Goal: Task Accomplishment & Management: Manage account settings

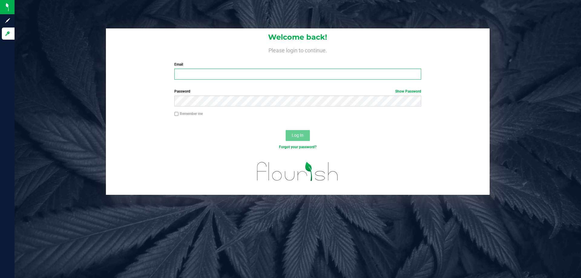
click at [186, 73] on input "Email" at bounding box center [297, 74] width 246 height 11
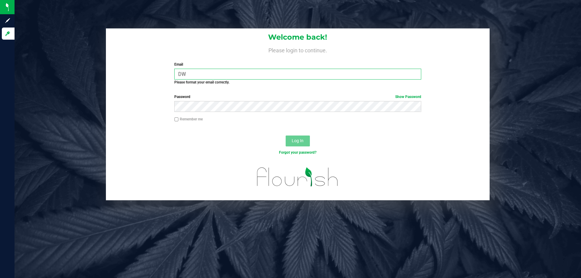
type input "D"
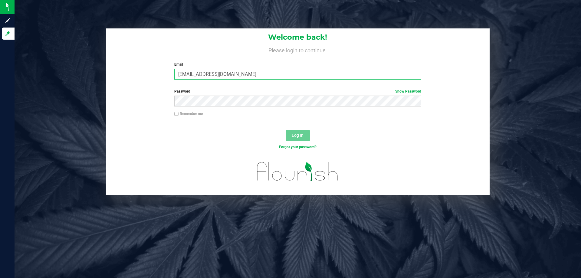
type input "[EMAIL_ADDRESS][DOMAIN_NAME]"
click at [285, 130] on button "Log In" at bounding box center [297, 135] width 24 height 11
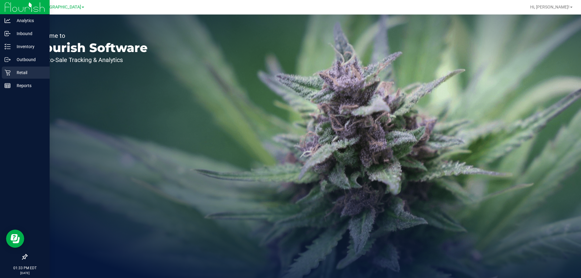
click at [9, 73] on icon at bounding box center [8, 73] width 6 height 6
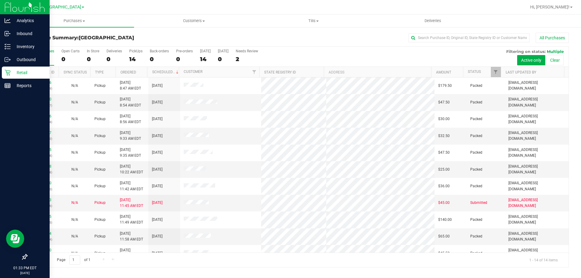
scroll to position [59, 0]
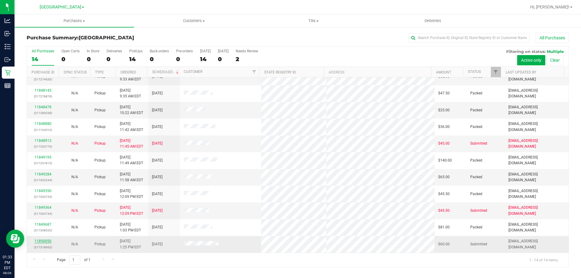
click at [42, 240] on link "11850050" at bounding box center [42, 241] width 17 height 4
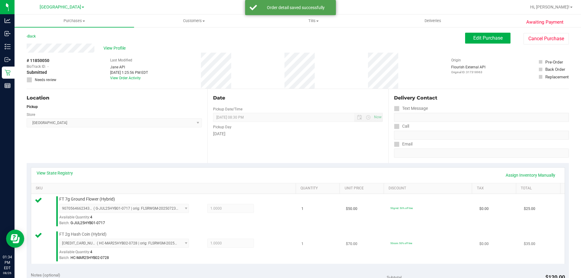
scroll to position [91, 0]
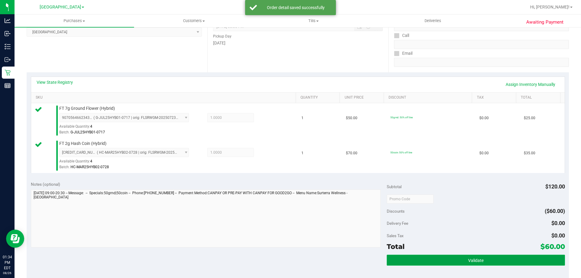
click at [474, 259] on span "Validate" at bounding box center [475, 260] width 15 height 5
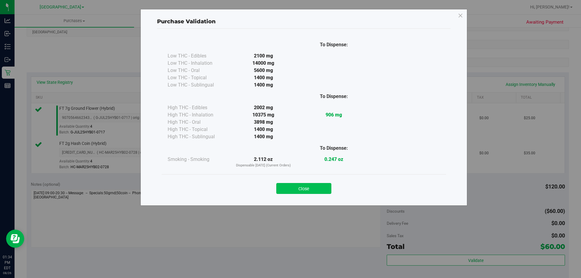
click at [311, 192] on button "Close" at bounding box center [303, 188] width 55 height 11
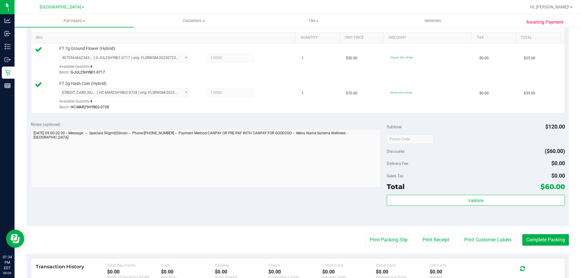
scroll to position [151, 0]
click at [385, 238] on button "Print Packing Slip" at bounding box center [389, 238] width 46 height 11
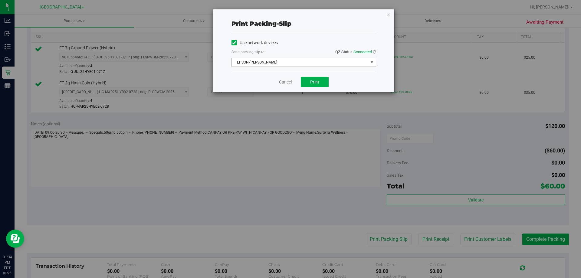
click at [320, 64] on span "EPSON-[PERSON_NAME]" at bounding box center [300, 62] width 136 height 8
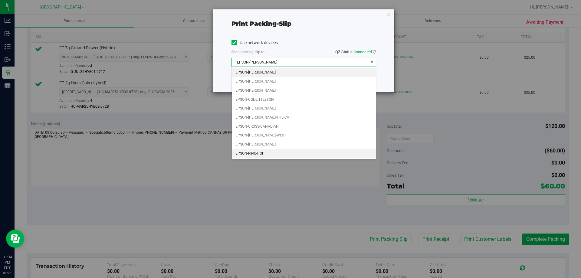
click at [269, 156] on li "EPSON-RING-POP" at bounding box center [304, 153] width 144 height 9
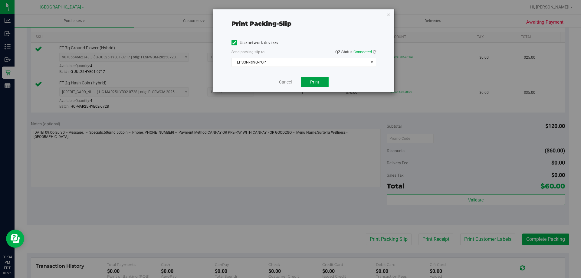
click at [316, 80] on span "Print" at bounding box center [314, 82] width 9 height 5
click at [286, 84] on link "Cancel" at bounding box center [285, 82] width 13 height 6
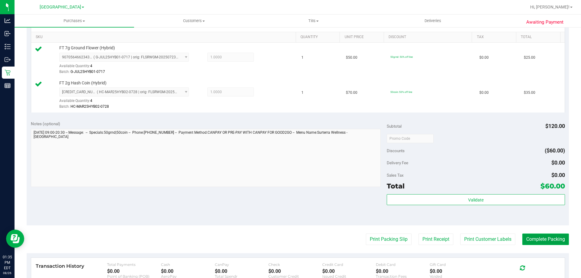
click at [545, 243] on button "Complete Packing" at bounding box center [545, 238] width 47 height 11
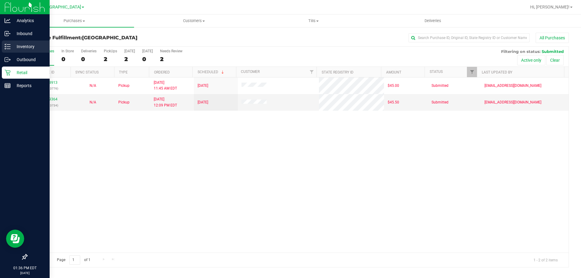
click at [18, 43] on div "Inventory" at bounding box center [26, 47] width 48 height 12
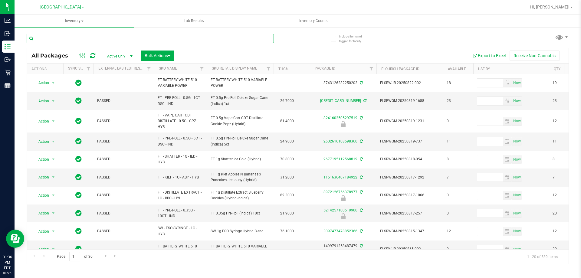
click at [136, 37] on input "text" at bounding box center [150, 38] width 247 height 9
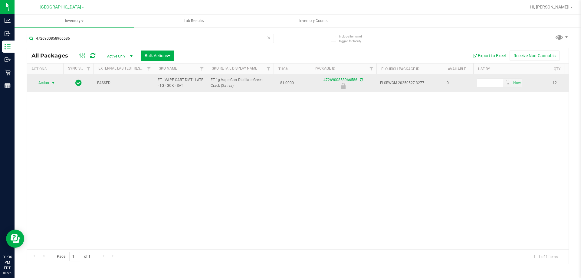
click at [42, 84] on span "Action" at bounding box center [41, 83] width 16 height 8
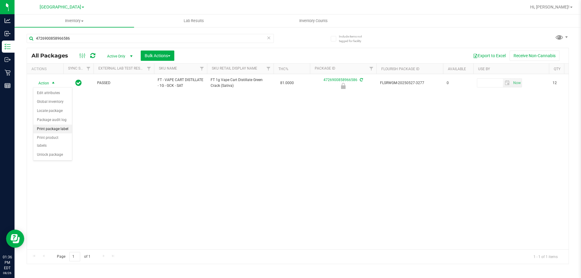
click at [61, 129] on li "Print package label" at bounding box center [52, 129] width 39 height 9
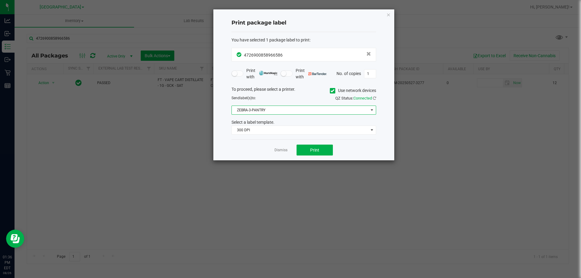
click at [297, 107] on span "ZEBRA-3-PANTRY" at bounding box center [300, 110] width 136 height 8
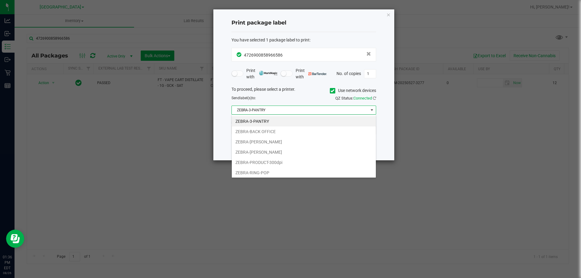
scroll to position [9, 145]
click at [297, 107] on span "ZEBRA-3-PANTRY" at bounding box center [300, 110] width 136 height 8
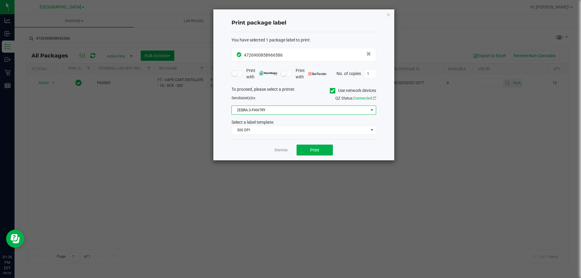
click at [297, 108] on span "ZEBRA-3-PANTRY" at bounding box center [300, 110] width 136 height 8
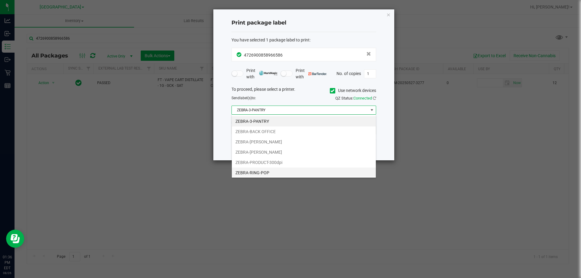
click at [275, 172] on li "ZEBRA-RING-POP" at bounding box center [304, 173] width 144 height 10
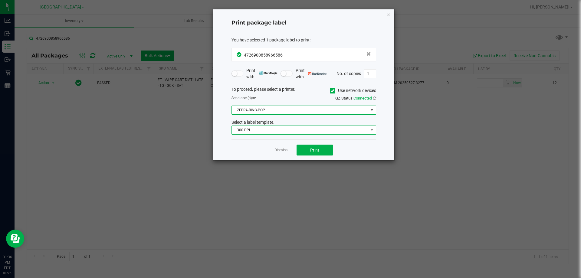
click at [279, 130] on span "300 DPI" at bounding box center [300, 130] width 136 height 8
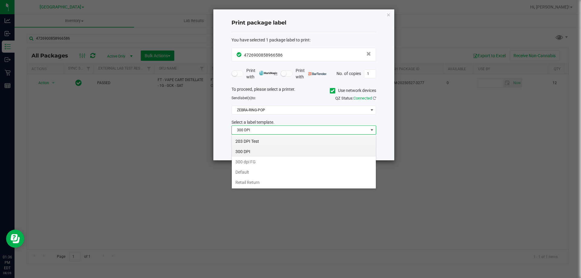
click at [271, 139] on li "203 DPI Test" at bounding box center [304, 141] width 144 height 10
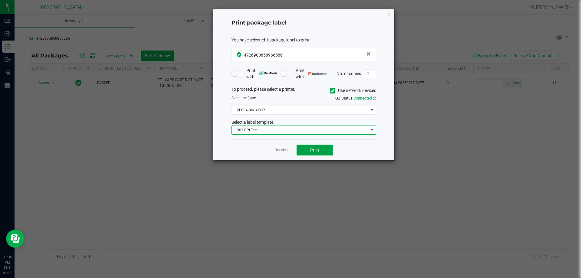
click at [311, 151] on span "Print" at bounding box center [314, 150] width 9 height 5
click at [284, 151] on link "Dismiss" at bounding box center [280, 150] width 13 height 5
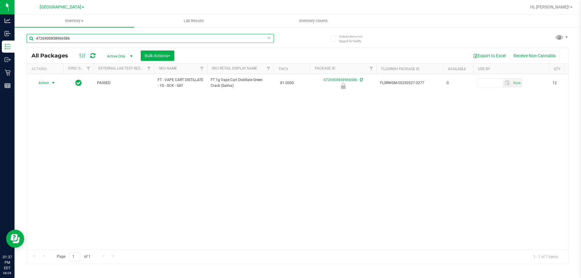
click at [98, 38] on input "4726900858966586" at bounding box center [150, 38] width 247 height 9
type input "6955480954894521"
click at [177, 130] on div "Action Action Edit attributes Global inventory Locate package Package audit log…" at bounding box center [297, 161] width 541 height 175
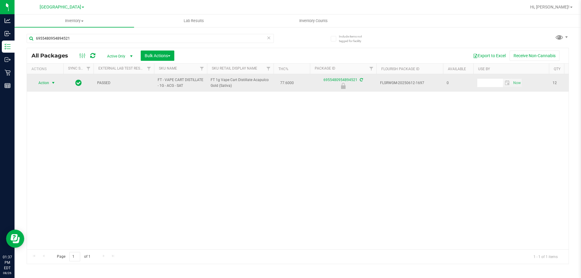
click at [47, 82] on span "Action" at bounding box center [41, 83] width 16 height 8
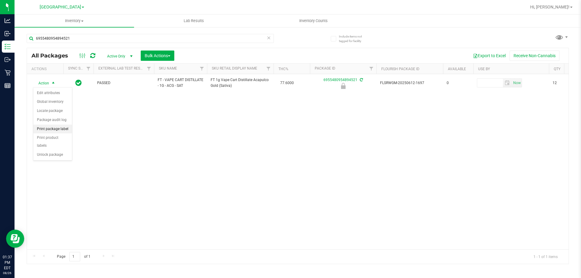
click at [59, 131] on li "Print package label" at bounding box center [52, 129] width 39 height 9
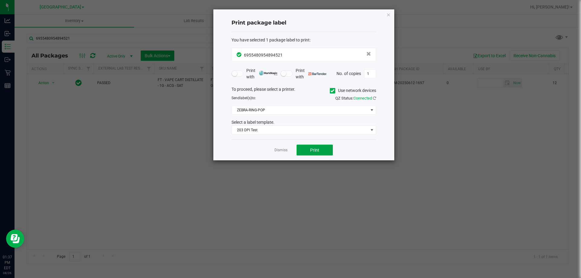
click at [306, 149] on button "Print" at bounding box center [314, 150] width 36 height 11
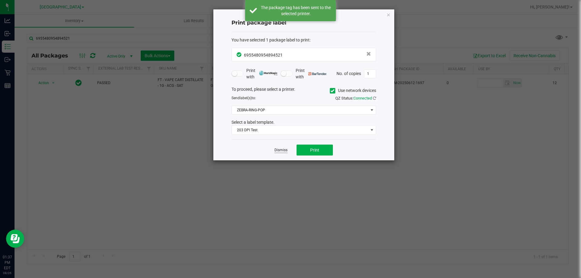
click at [285, 149] on link "Dismiss" at bounding box center [280, 150] width 13 height 5
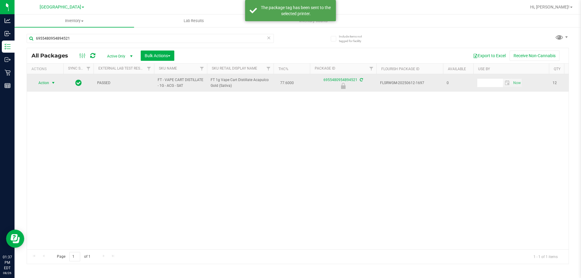
click at [54, 83] on span "select" at bounding box center [53, 82] width 5 height 5
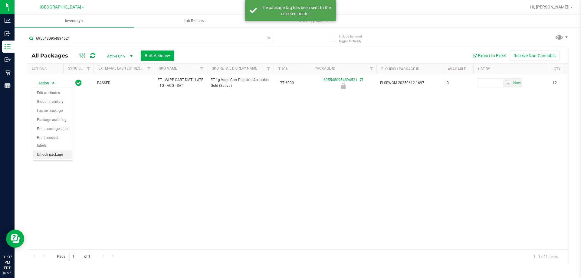
click at [56, 150] on li "Unlock package" at bounding box center [52, 154] width 39 height 9
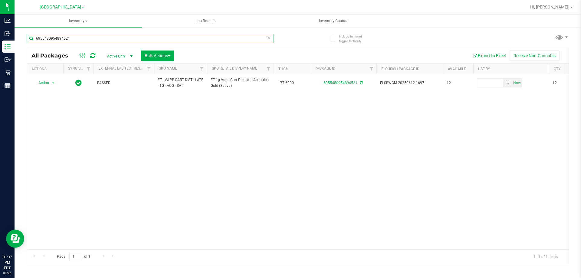
click at [83, 37] on input "6955480954894521" at bounding box center [150, 38] width 247 height 9
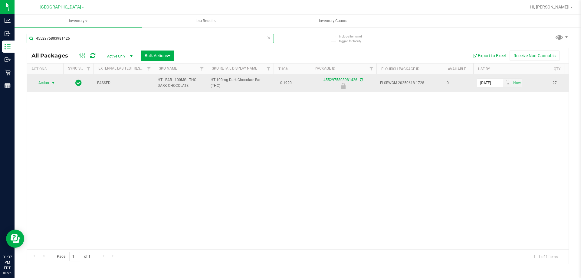
type input "4552975803981426"
click at [42, 83] on span "Action" at bounding box center [41, 83] width 16 height 8
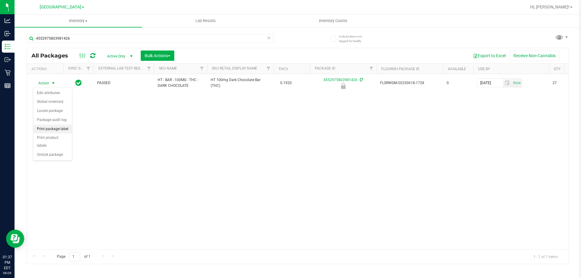
click at [65, 129] on li "Print package label" at bounding box center [52, 129] width 39 height 9
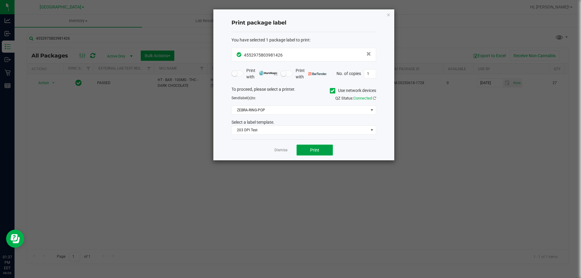
click at [313, 149] on span "Print" at bounding box center [314, 150] width 9 height 5
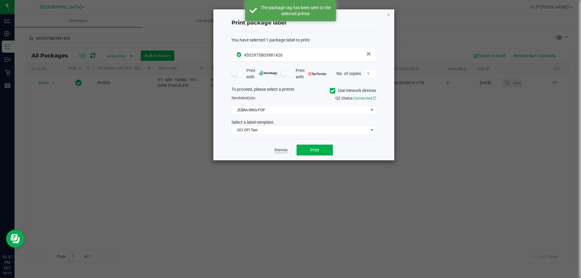
click at [285, 150] on link "Dismiss" at bounding box center [280, 150] width 13 height 5
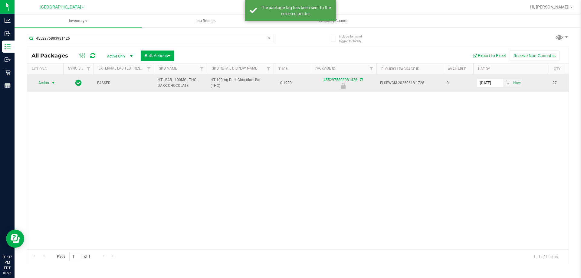
click at [45, 81] on span "Action" at bounding box center [41, 83] width 16 height 8
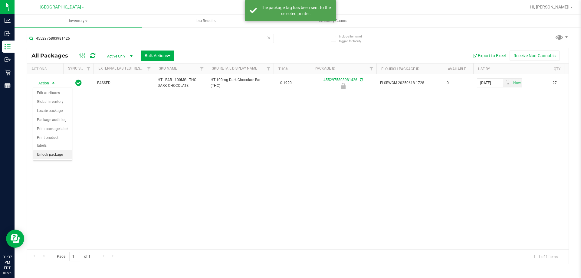
click at [54, 150] on li "Unlock package" at bounding box center [52, 154] width 39 height 9
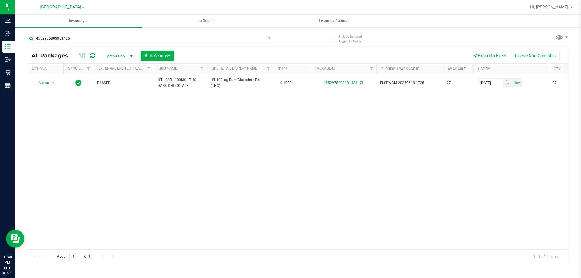
click at [282, 128] on div "Action Action Adjust qty Create package Edit attributes Global inventory Locate…" at bounding box center [297, 161] width 541 height 175
drag, startPoint x: 294, startPoint y: 43, endPoint x: 288, endPoint y: 46, distance: 6.8
click at [294, 43] on div "4552975803981426" at bounding box center [162, 37] width 271 height 19
click at [209, 37] on input "4552975803981426" at bounding box center [150, 38] width 247 height 9
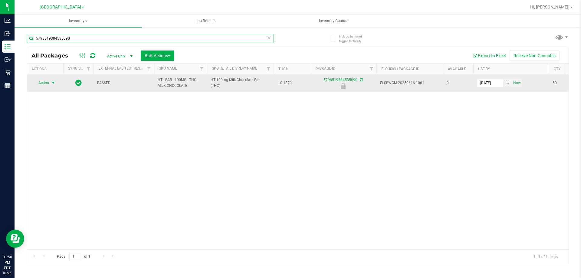
type input "5798519384535090"
click at [48, 82] on span "Action" at bounding box center [41, 83] width 16 height 8
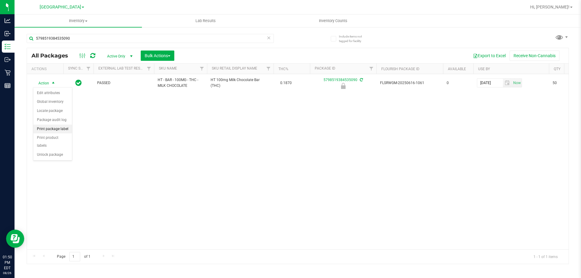
click at [61, 129] on li "Print package label" at bounding box center [52, 129] width 39 height 9
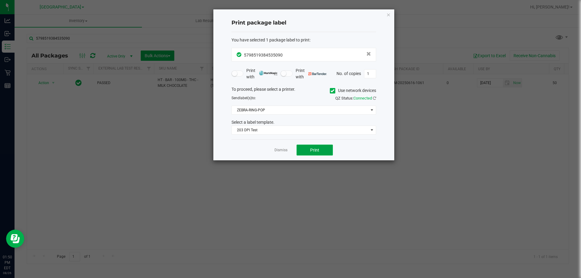
click at [316, 149] on span "Print" at bounding box center [314, 150] width 9 height 5
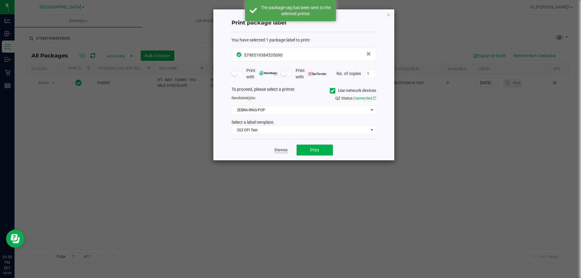
click at [281, 149] on link "Dismiss" at bounding box center [280, 150] width 13 height 5
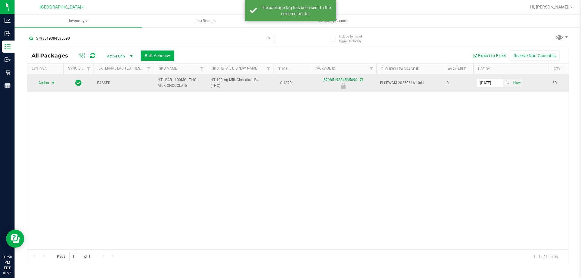
click at [42, 83] on span "Action" at bounding box center [41, 83] width 16 height 8
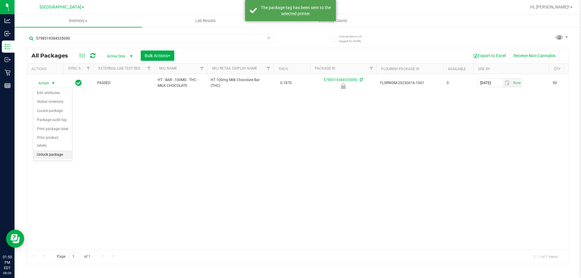
click at [56, 150] on li "Unlock package" at bounding box center [52, 154] width 39 height 9
type input "[DATE]"
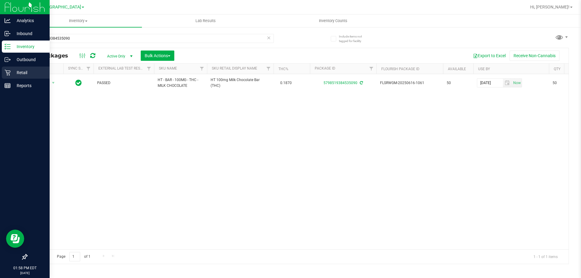
click at [7, 72] on icon at bounding box center [8, 73] width 6 height 6
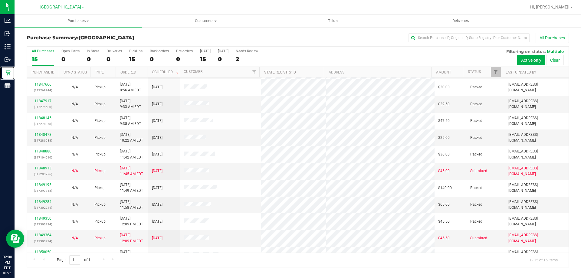
scroll to position [76, 0]
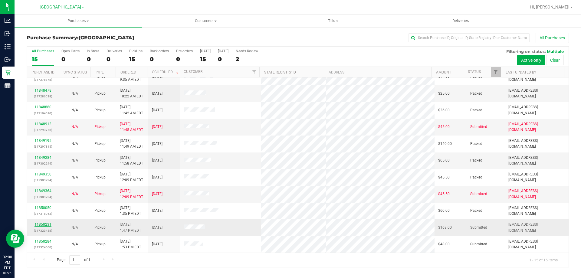
click at [46, 224] on link "11850231" at bounding box center [42, 224] width 17 height 4
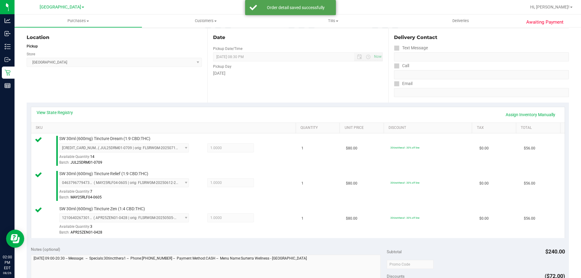
scroll to position [181, 0]
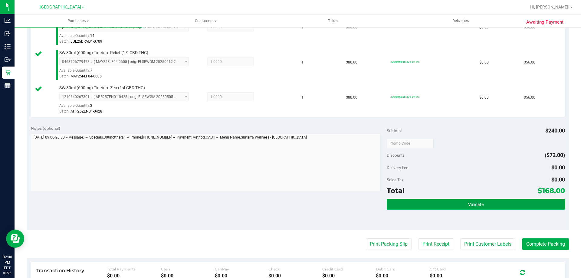
click at [474, 204] on span "Validate" at bounding box center [475, 204] width 15 height 5
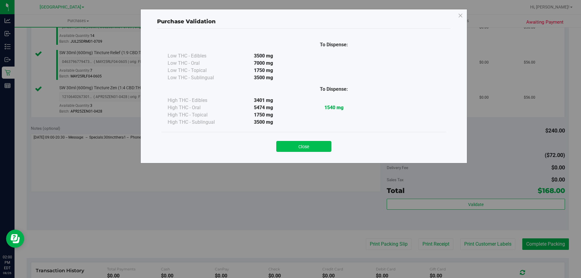
click at [320, 146] on button "Close" at bounding box center [303, 146] width 55 height 11
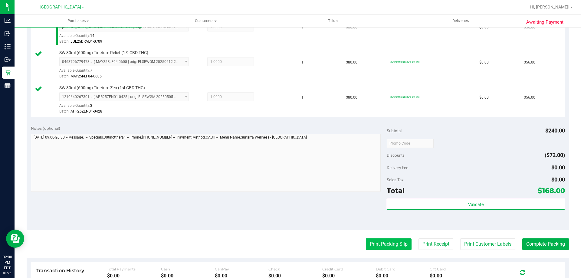
click at [372, 245] on button "Print Packing Slip" at bounding box center [389, 243] width 46 height 11
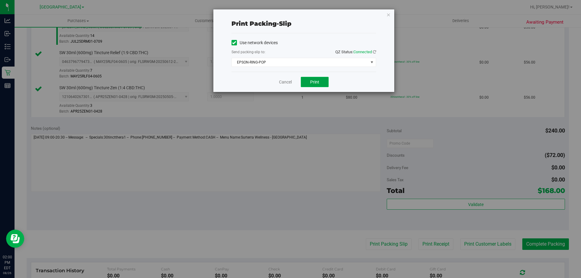
click at [317, 81] on span "Print" at bounding box center [314, 82] width 9 height 5
click at [289, 81] on link "Cancel" at bounding box center [285, 82] width 13 height 6
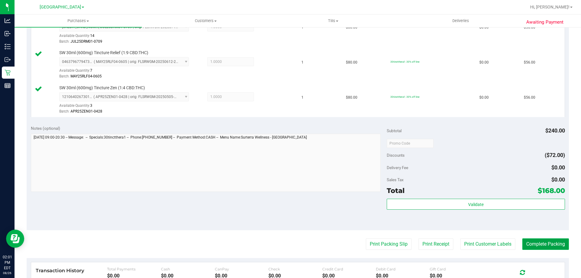
click at [539, 247] on button "Complete Packing" at bounding box center [545, 243] width 47 height 11
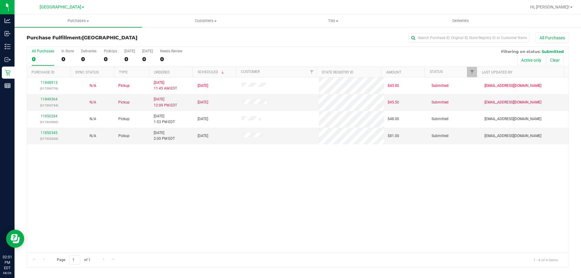
click at [166, 185] on div "11848913 (317293776) N/A Pickup [DATE] 11:45 AM EDT 8/26/2025 $45.00 Submitted …" at bounding box center [297, 164] width 541 height 175
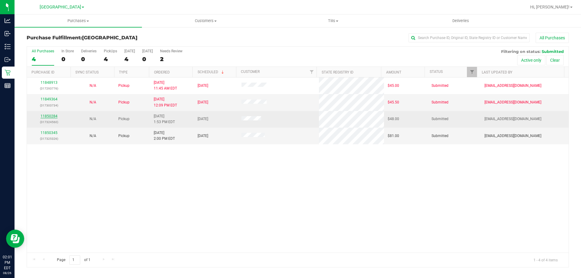
click at [49, 116] on link "11850284" at bounding box center [49, 116] width 17 height 4
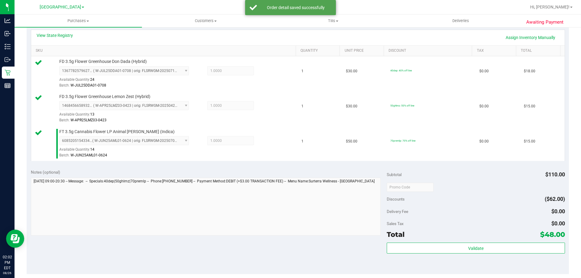
scroll to position [212, 0]
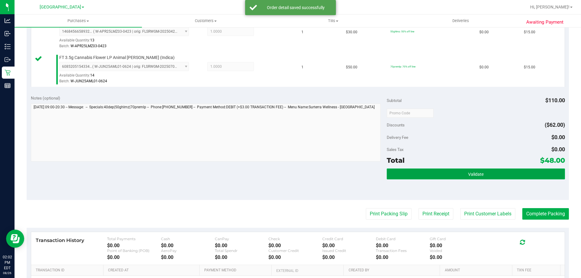
click at [442, 172] on button "Validate" at bounding box center [475, 173] width 178 height 11
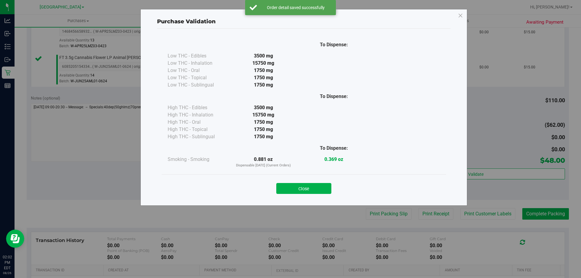
click at [317, 186] on button "Close" at bounding box center [303, 188] width 55 height 11
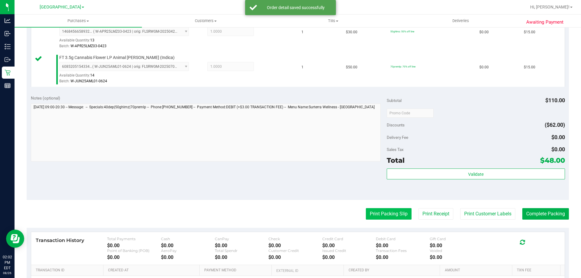
click at [402, 213] on button "Print Packing Slip" at bounding box center [389, 213] width 46 height 11
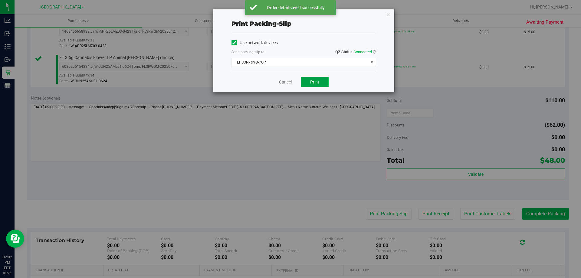
click at [321, 84] on button "Print" at bounding box center [315, 82] width 28 height 10
click at [291, 80] on link "Cancel" at bounding box center [285, 82] width 13 height 6
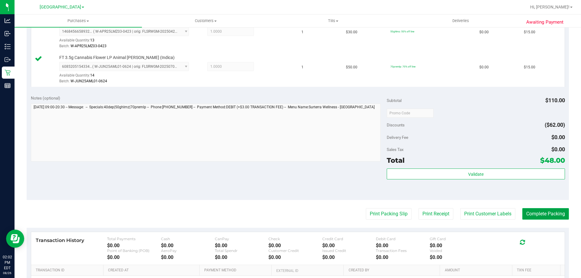
click at [555, 213] on button "Complete Packing" at bounding box center [545, 213] width 47 height 11
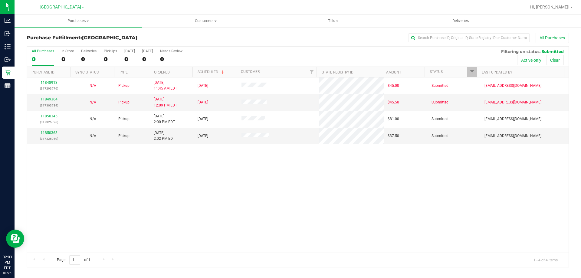
click at [227, 187] on div "11848913 (317293776) N/A Pickup [DATE] 11:45 AM EDT 8/26/2025 $45.00 Submitted …" at bounding box center [297, 164] width 541 height 175
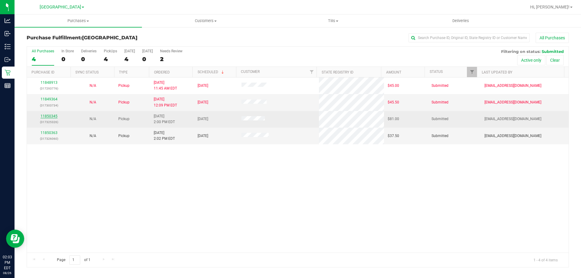
click at [50, 115] on link "11850345" at bounding box center [49, 116] width 17 height 4
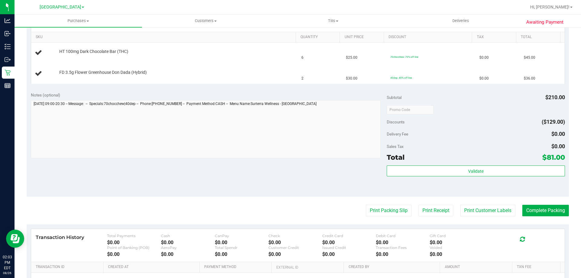
click at [261, 96] on div "Notes (optional)" at bounding box center [209, 95] width 356 height 6
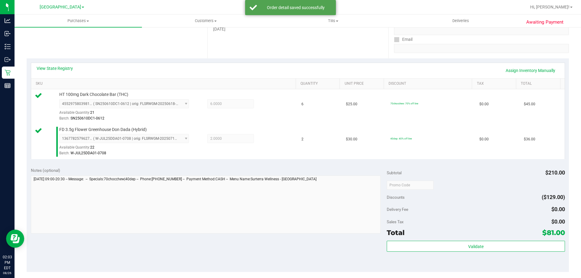
scroll to position [151, 0]
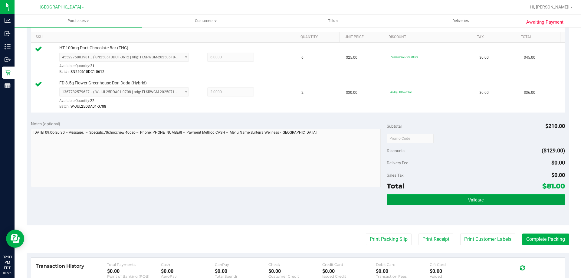
click at [468, 198] on span "Validate" at bounding box center [475, 199] width 15 height 5
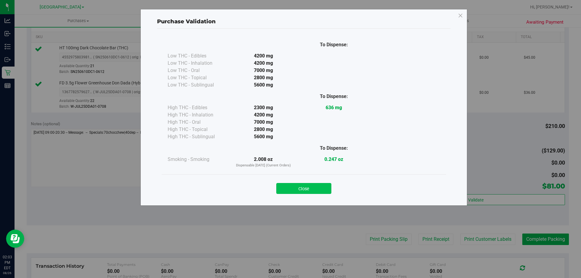
click at [310, 188] on button "Close" at bounding box center [303, 188] width 55 height 11
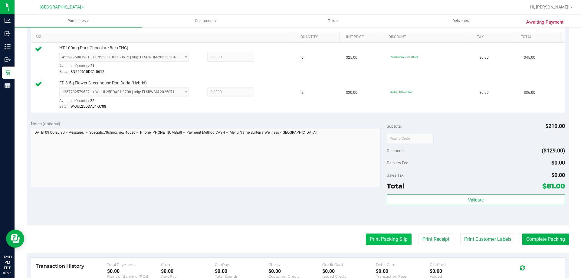
click at [394, 243] on button "Print Packing Slip" at bounding box center [389, 238] width 46 height 11
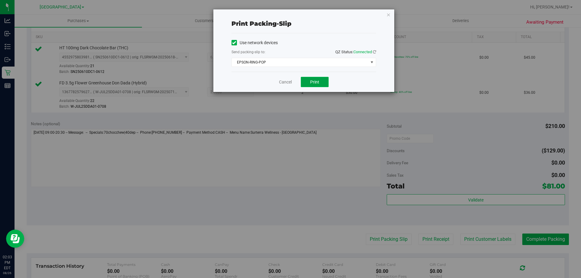
click at [324, 82] on button "Print" at bounding box center [315, 82] width 28 height 10
click at [279, 82] on link "Cancel" at bounding box center [285, 82] width 13 height 6
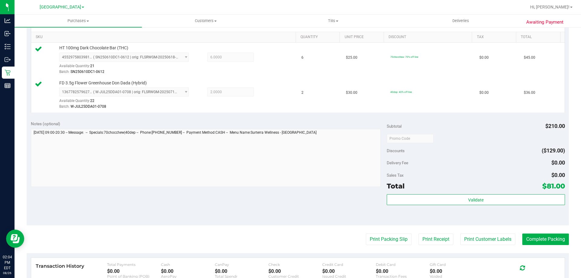
click at [533, 252] on purchase-details "Back Edit Purchase Cancel Purchase View Profile # 11850345 BioTrack ID: - Submi…" at bounding box center [298, 123] width 542 height 485
click at [533, 239] on button "Complete Packing" at bounding box center [545, 238] width 47 height 11
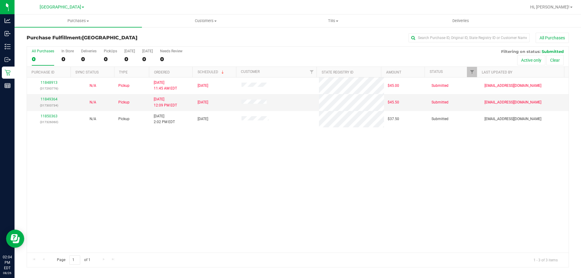
click at [353, 187] on div "11848913 (317293776) N/A Pickup [DATE] 11:45 AM EDT 8/26/2025 $45.00 Submitted …" at bounding box center [297, 164] width 541 height 175
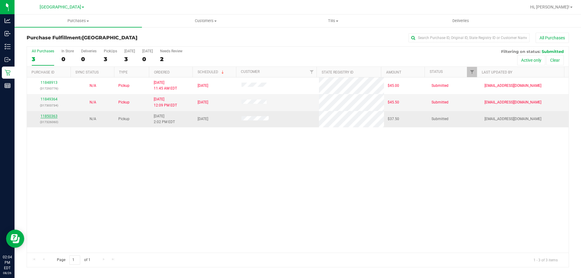
click at [54, 116] on link "11850363" at bounding box center [49, 116] width 17 height 4
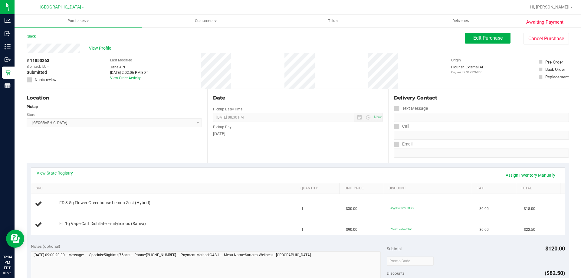
click at [280, 172] on div "View State Registry Assign Inventory Manually" at bounding box center [298, 175] width 522 height 10
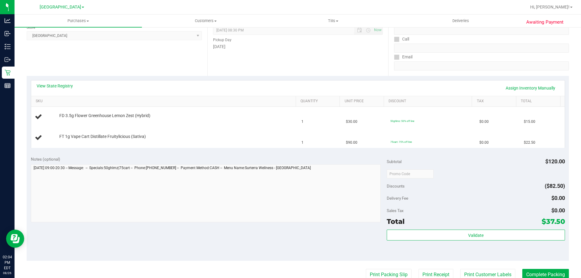
scroll to position [91, 0]
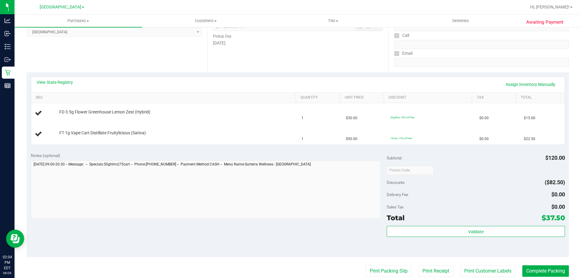
click at [290, 157] on div "Notes (optional)" at bounding box center [209, 155] width 356 height 6
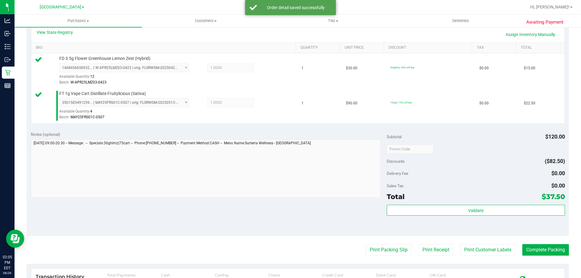
scroll to position [181, 0]
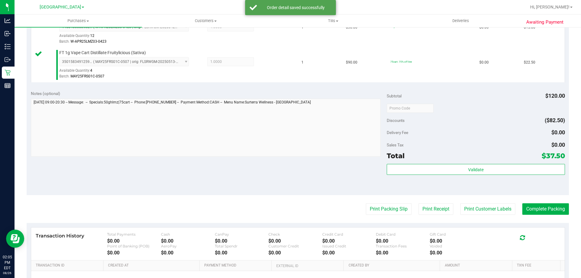
click at [487, 176] on div "Validate" at bounding box center [475, 177] width 178 height 27
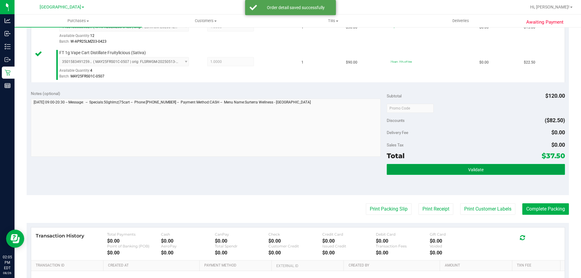
click at [486, 172] on button "Validate" at bounding box center [475, 169] width 178 height 11
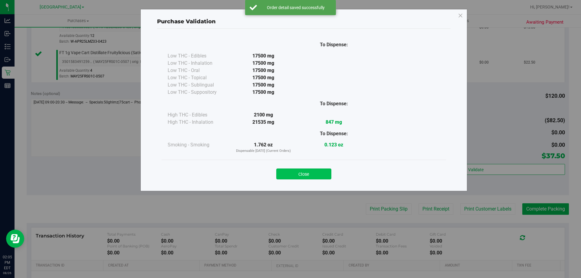
click at [321, 171] on button "Close" at bounding box center [303, 173] width 55 height 11
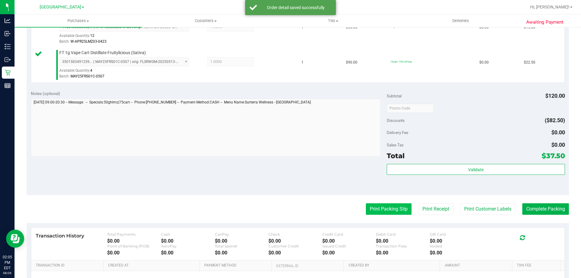
click at [399, 208] on button "Print Packing Slip" at bounding box center [389, 208] width 46 height 11
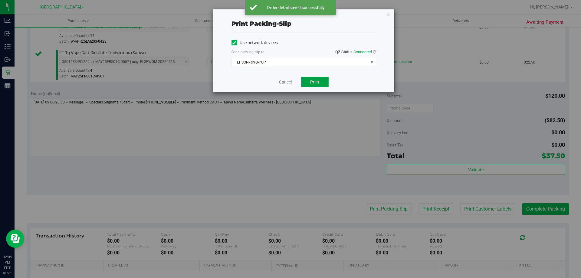
click at [315, 80] on span "Print" at bounding box center [314, 82] width 9 height 5
click at [284, 83] on link "Cancel" at bounding box center [285, 82] width 13 height 6
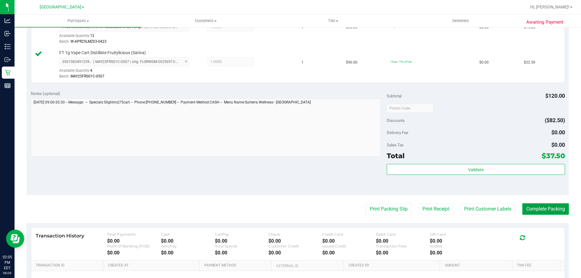
click at [550, 208] on button "Complete Packing" at bounding box center [545, 208] width 47 height 11
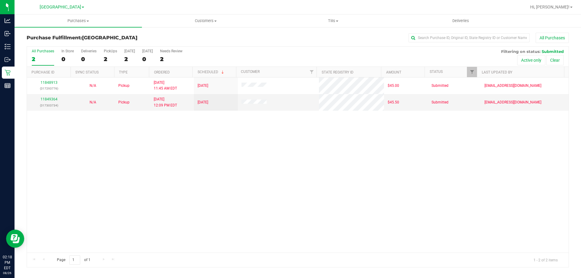
click at [270, 41] on div "All Purchases" at bounding box center [387, 38] width 361 height 10
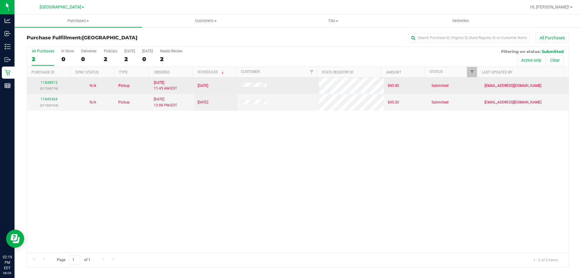
drag, startPoint x: 378, startPoint y: 163, endPoint x: 127, endPoint y: 89, distance: 262.2
click at [373, 160] on div "11848913 (317293776) N/A Pickup 8/26/2025 11:45 AM EDT 8/26/2025 $45.00 Submitt…" at bounding box center [297, 164] width 541 height 175
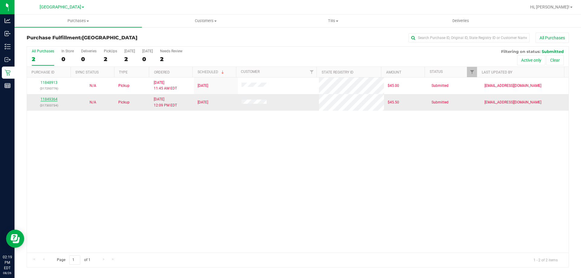
click at [54, 99] on link "11849364" at bounding box center [49, 99] width 17 height 4
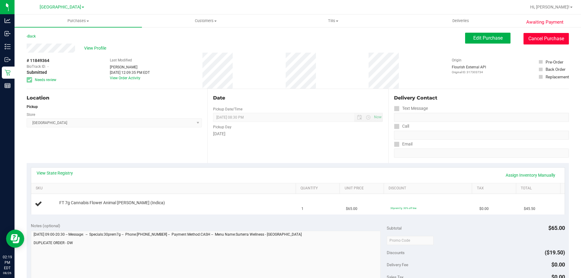
click at [546, 41] on button "Cancel Purchase" at bounding box center [545, 38] width 45 height 11
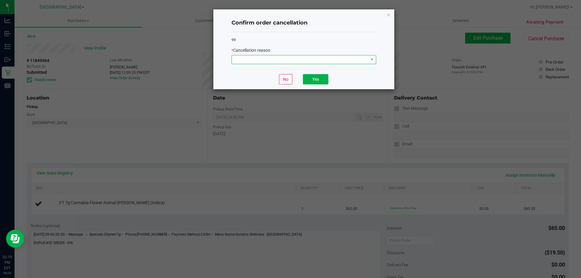
click at [265, 62] on span at bounding box center [300, 59] width 136 height 8
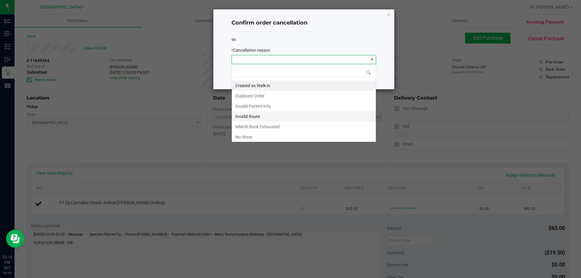
scroll to position [9, 145]
click at [262, 97] on li "Duplicate Order" at bounding box center [304, 96] width 144 height 10
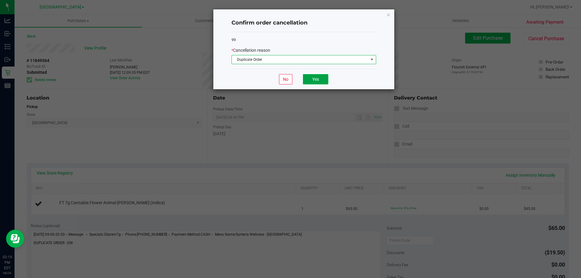
click at [303, 77] on button "Yes" at bounding box center [315, 79] width 25 height 10
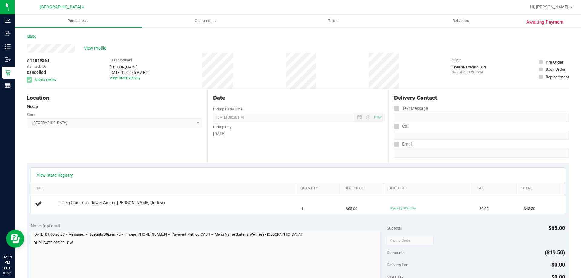
click at [32, 36] on link "Back" at bounding box center [31, 36] width 9 height 4
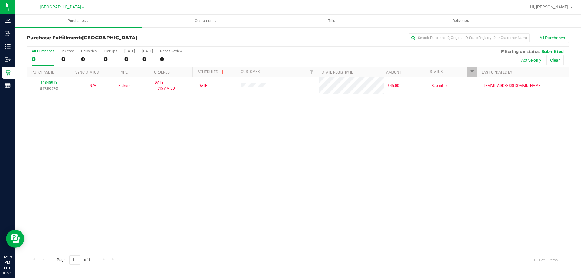
click at [340, 40] on div "All Purchases" at bounding box center [387, 38] width 361 height 10
click at [225, 152] on div "11848913 (317293776) N/A Pickup 8/26/2025 11:45 AM EDT 8/26/2025 $45.00 Submitt…" at bounding box center [297, 164] width 541 height 175
click at [220, 151] on div "11848913 (317293776) N/A Pickup 8/26/2025 11:45 AM EDT 8/26/2025 $45.00 Submitt…" at bounding box center [297, 164] width 541 height 175
click at [279, 193] on div "11848913 (317293776) N/A Pickup 8/26/2025 11:45 AM EDT 8/26/2025 $45.00 Submitt…" at bounding box center [297, 164] width 541 height 175
click at [563, 7] on span "Hi, [PERSON_NAME]!" at bounding box center [549, 7] width 39 height 5
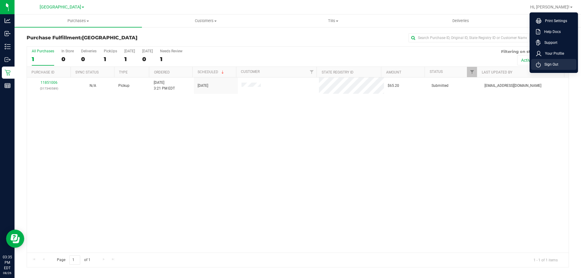
click at [544, 63] on span "Sign Out" at bounding box center [549, 64] width 18 height 6
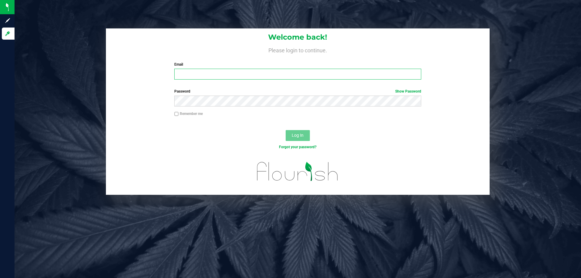
click at [354, 77] on input "Email" at bounding box center [297, 74] width 246 height 11
type input "[EMAIL_ADDRESS][DOMAIN_NAME]"
click at [285, 130] on button "Log In" at bounding box center [297, 135] width 24 height 11
